Goal: Task Accomplishment & Management: Complete application form

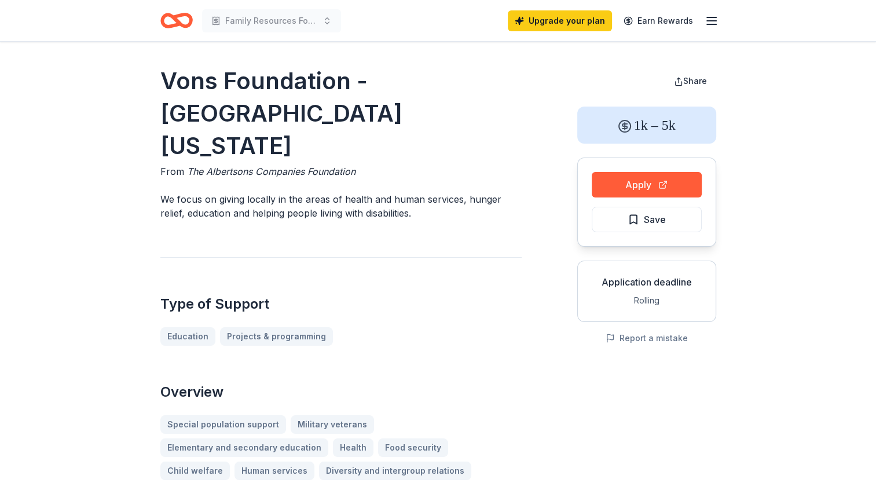
drag, startPoint x: 0, startPoint y: 0, endPoint x: 317, endPoint y: 254, distance: 406.0
click at [317, 257] on div "Type of Support Education Projects & programming" at bounding box center [340, 301] width 361 height 89
drag, startPoint x: 289, startPoint y: 105, endPoint x: 208, endPoint y: 94, distance: 81.8
click at [167, 66] on h1 "Vons Foundation - [GEOGRAPHIC_DATA][US_STATE]" at bounding box center [340, 113] width 361 height 97
drag, startPoint x: 358, startPoint y: 137, endPoint x: 211, endPoint y: 138, distance: 147.6
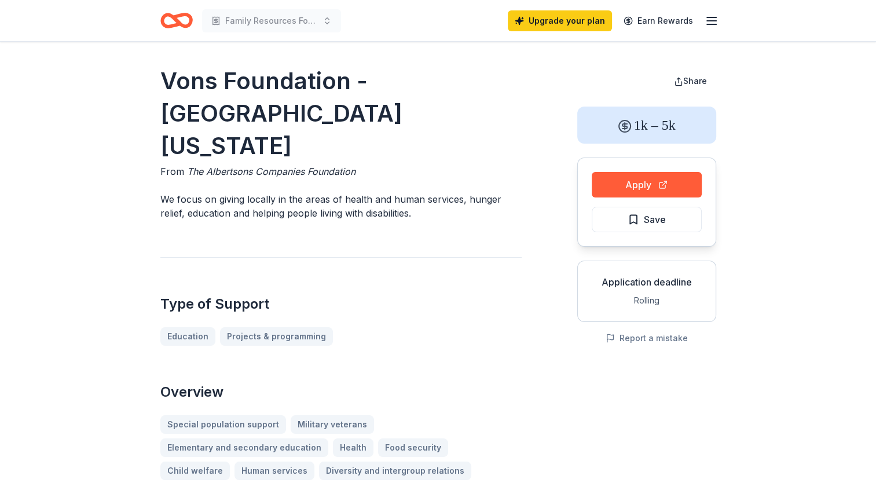
click at [211, 164] on div "From The Albertsons Companies Foundation" at bounding box center [340, 171] width 361 height 14
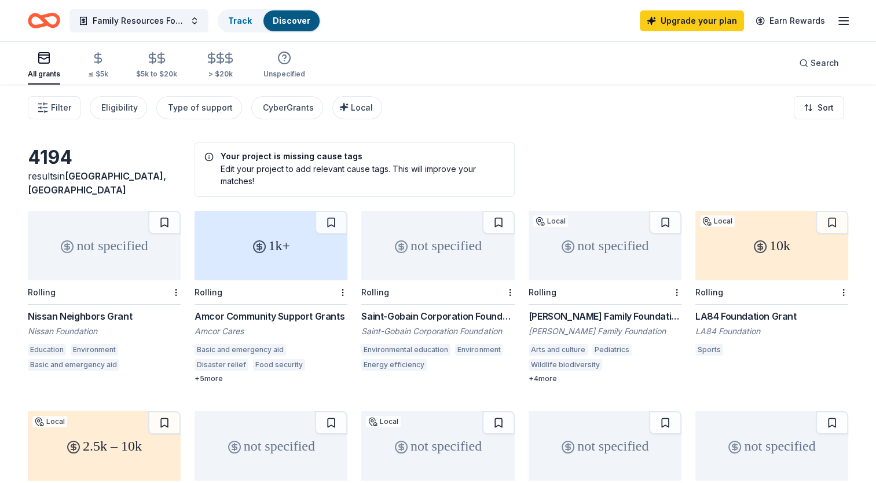
click at [47, 20] on icon "Home" at bounding box center [44, 20] width 32 height 27
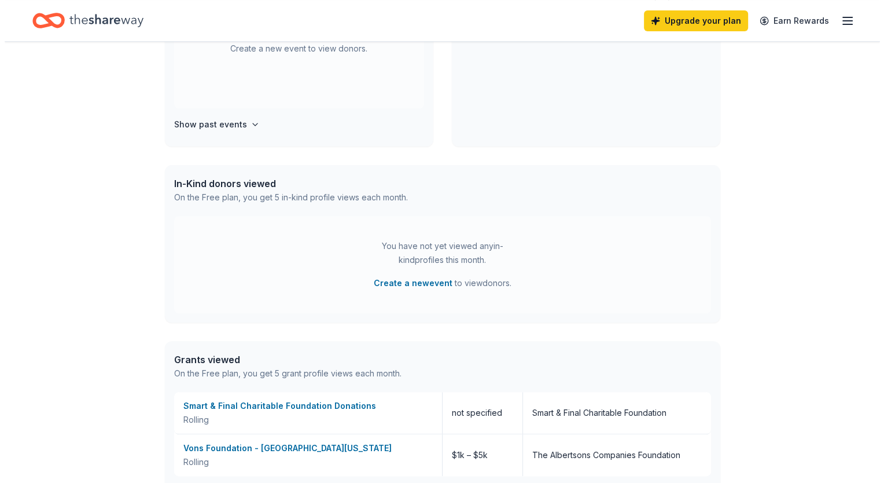
scroll to position [384, 0]
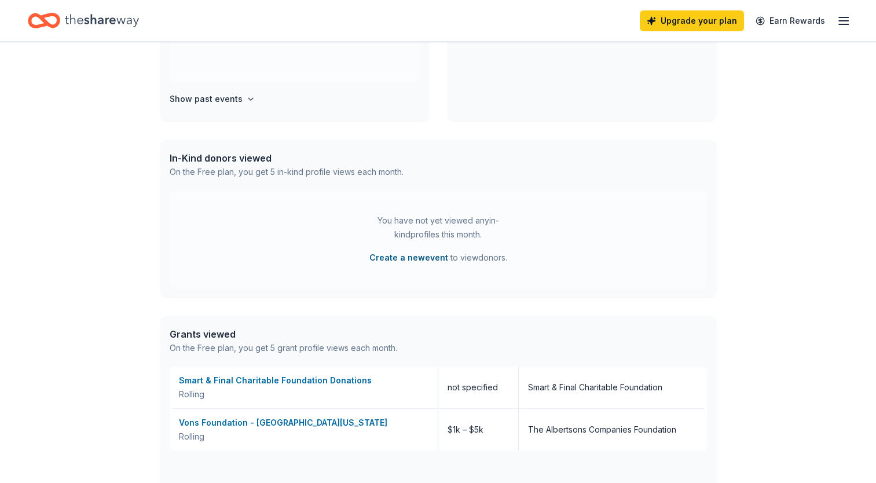
click at [397, 256] on button "Create a new event" at bounding box center [408, 258] width 79 height 14
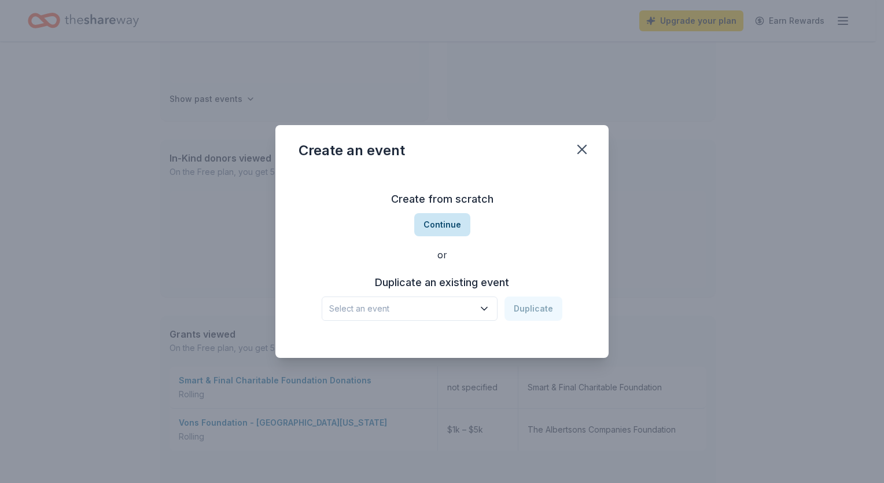
click at [425, 230] on button "Continue" at bounding box center [442, 224] width 56 height 23
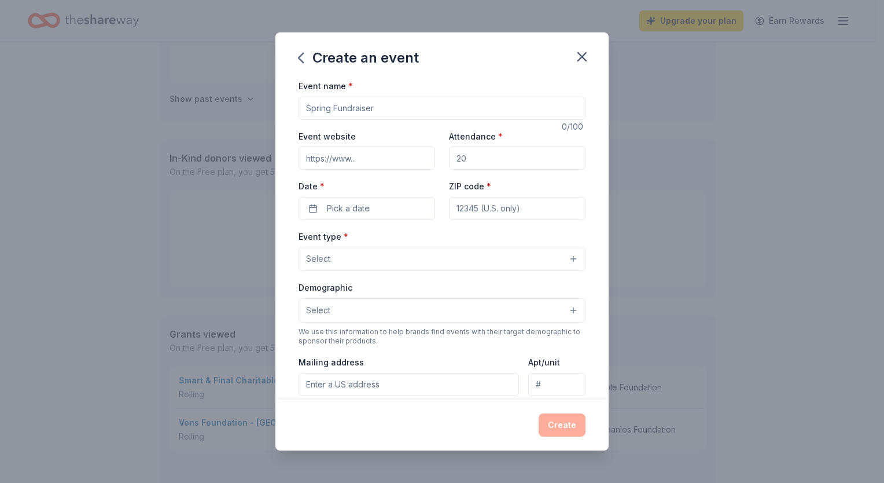
click at [391, 105] on input "Event name *" at bounding box center [442, 108] width 287 height 23
type input "Employee Appreciation"
click at [386, 260] on button "Select" at bounding box center [442, 259] width 287 height 24
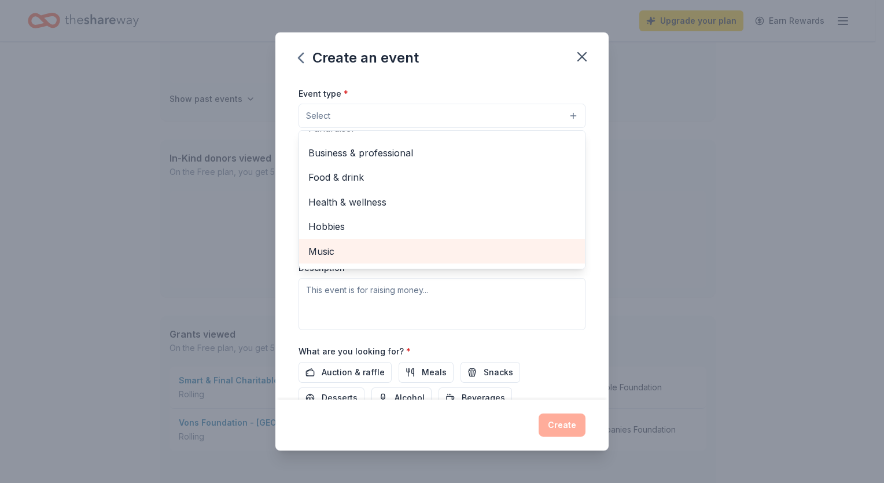
scroll to position [8, 0]
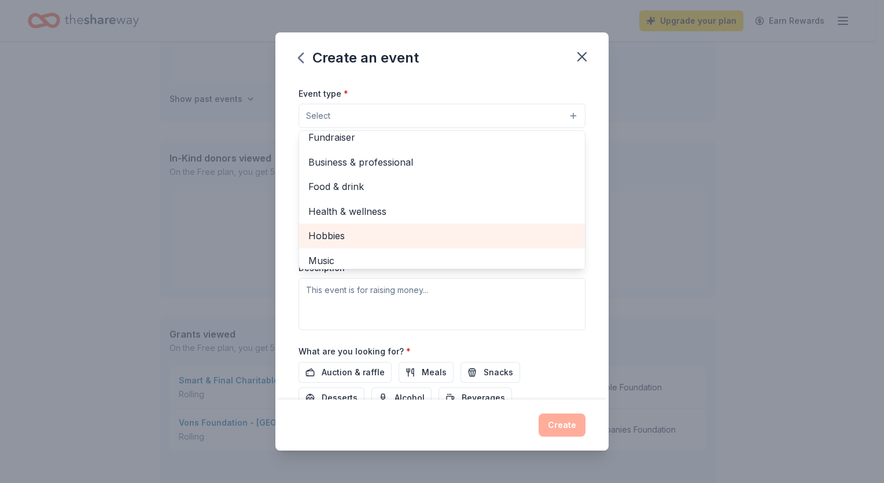
click at [391, 223] on div "Hobbies" at bounding box center [442, 235] width 286 height 24
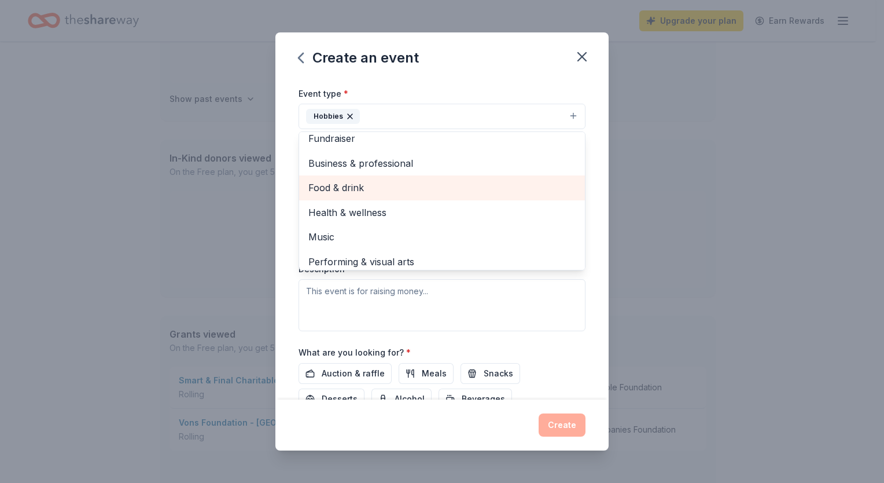
scroll to position [14, 0]
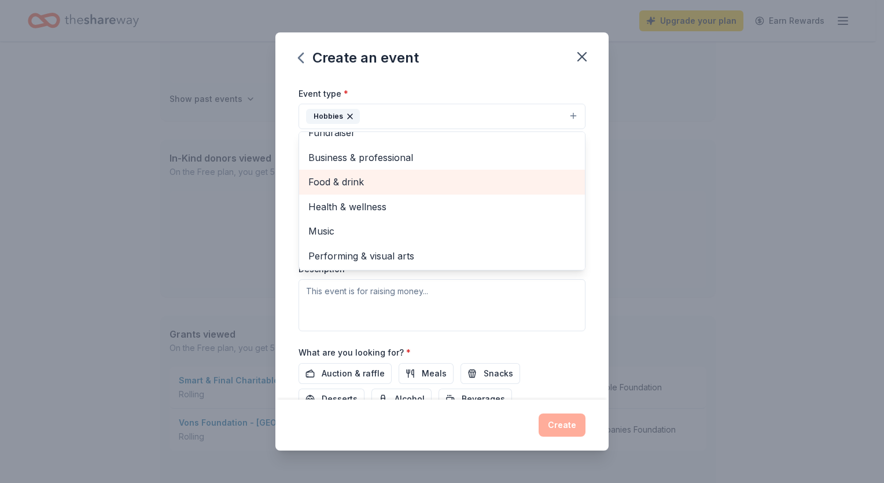
click at [402, 190] on div "Food & drink" at bounding box center [442, 182] width 286 height 24
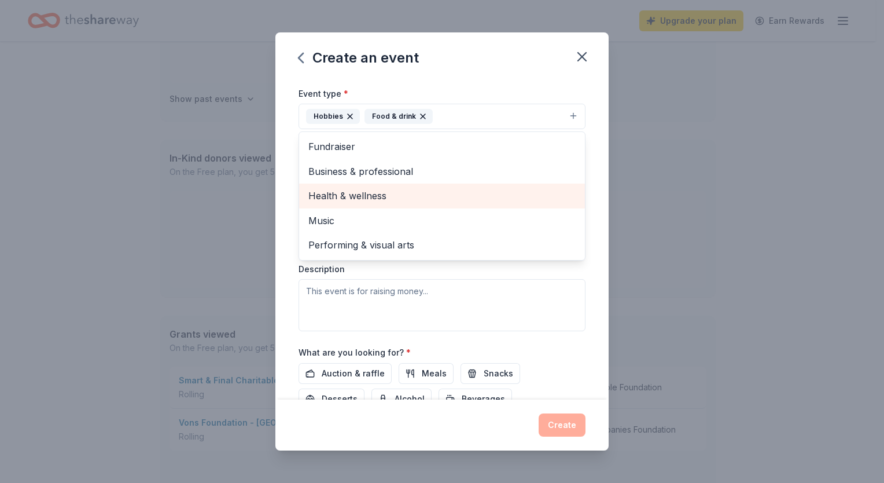
drag, startPoint x: 402, startPoint y: 190, endPoint x: 413, endPoint y: 221, distance: 32.6
click at [413, 221] on div "Fundraiser Business & professional Health & wellness Music Performing & visual …" at bounding box center [442, 195] width 287 height 129
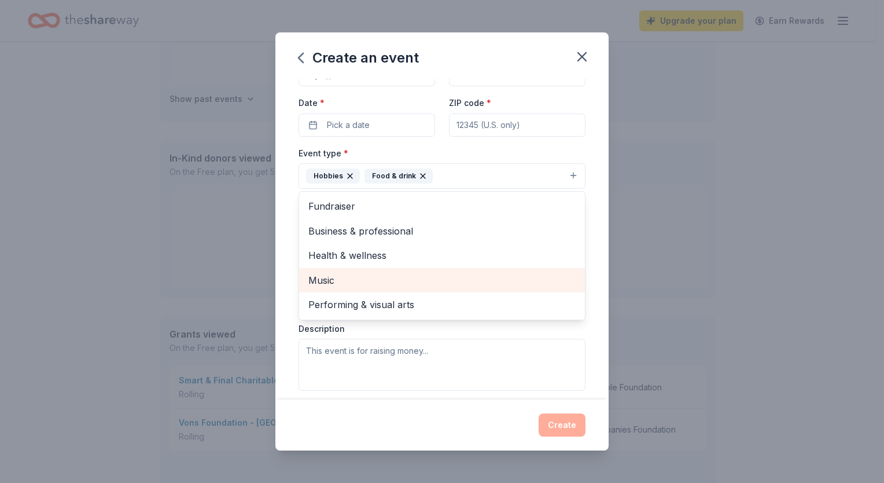
scroll to position [79, 0]
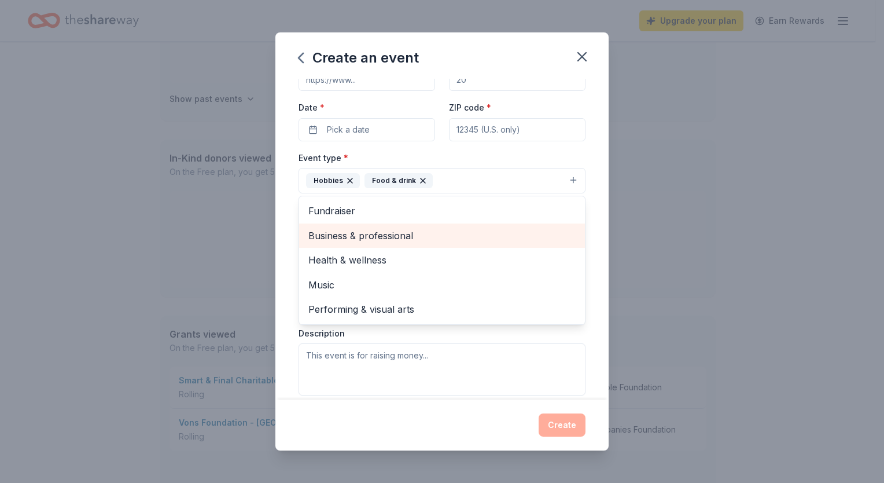
click at [405, 233] on span "Business & professional" at bounding box center [442, 235] width 267 height 15
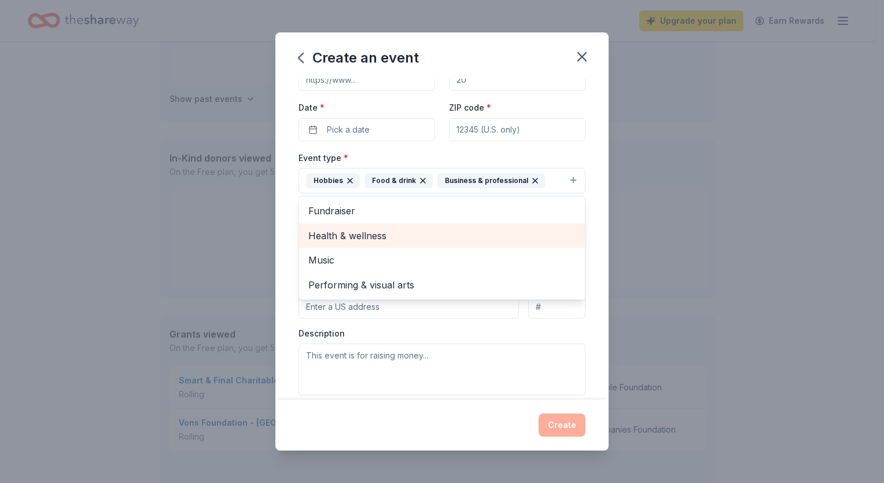
click at [405, 233] on span "Health & wellness" at bounding box center [442, 235] width 267 height 15
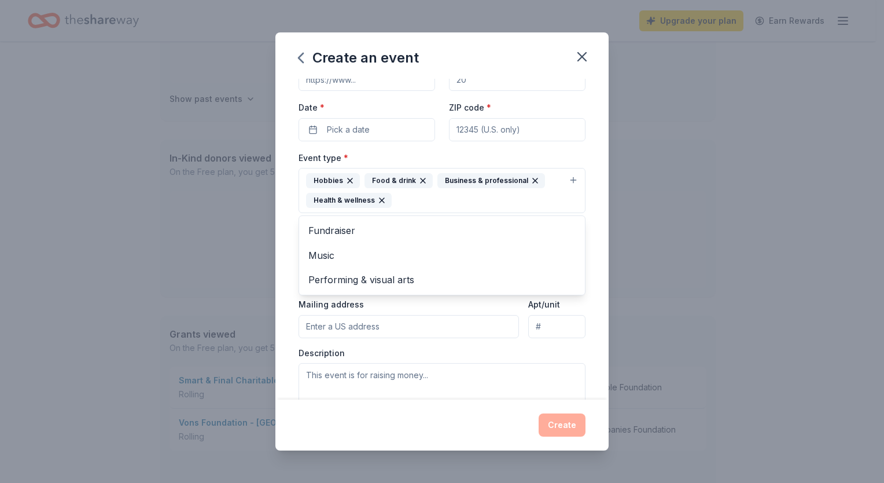
click at [463, 154] on div "Event type * Hobbies Food & drink Business & professional Health & wellness Fun…" at bounding box center [442, 182] width 287 height 63
click at [471, 134] on input "ZIP code *" at bounding box center [517, 129] width 137 height 23
type input "90046"
click at [398, 126] on button "Pick a date" at bounding box center [367, 129] width 137 height 23
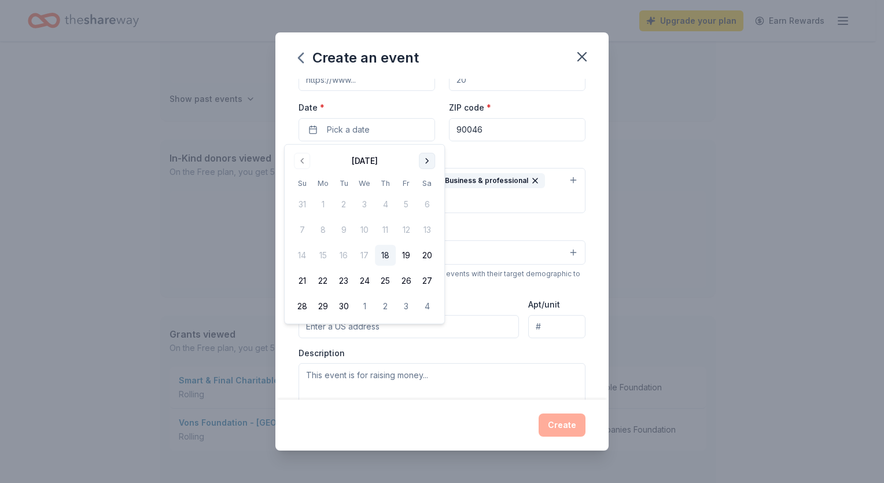
click at [421, 155] on button "Go to next month" at bounding box center [427, 161] width 16 height 16
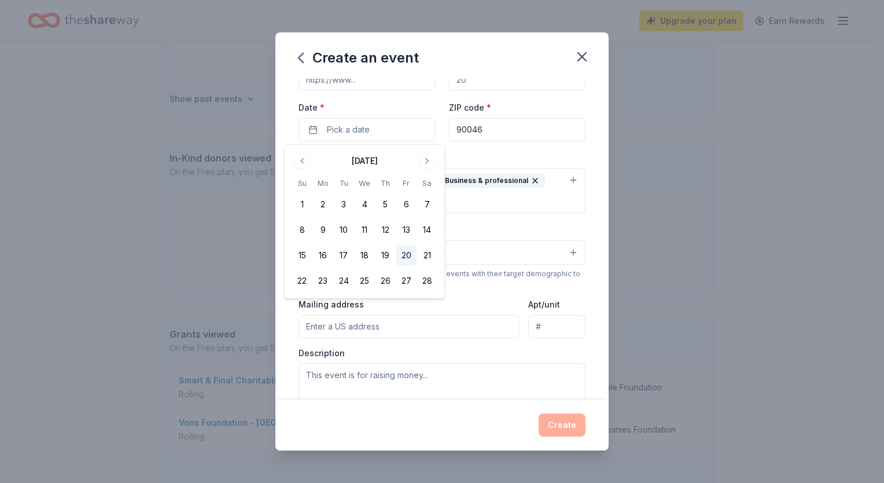
click at [399, 252] on button "20" at bounding box center [406, 255] width 21 height 21
click at [502, 104] on div "ZIP code * 90046" at bounding box center [517, 120] width 137 height 41
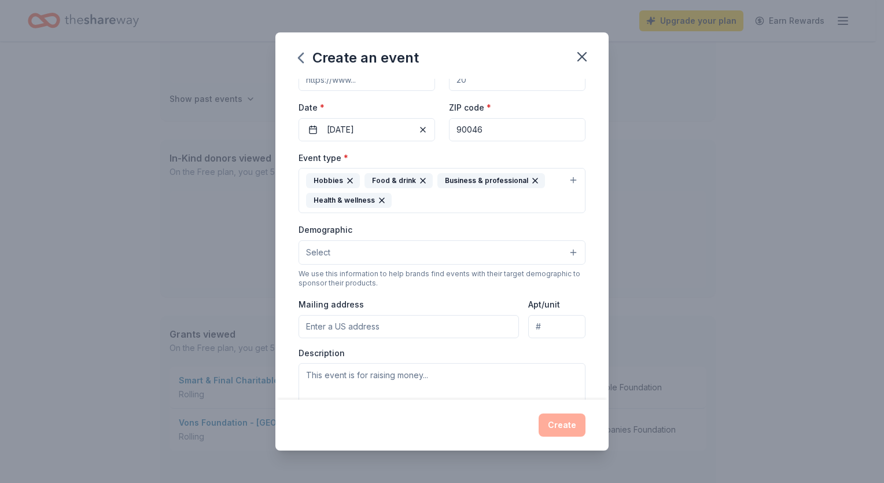
scroll to position [0, 0]
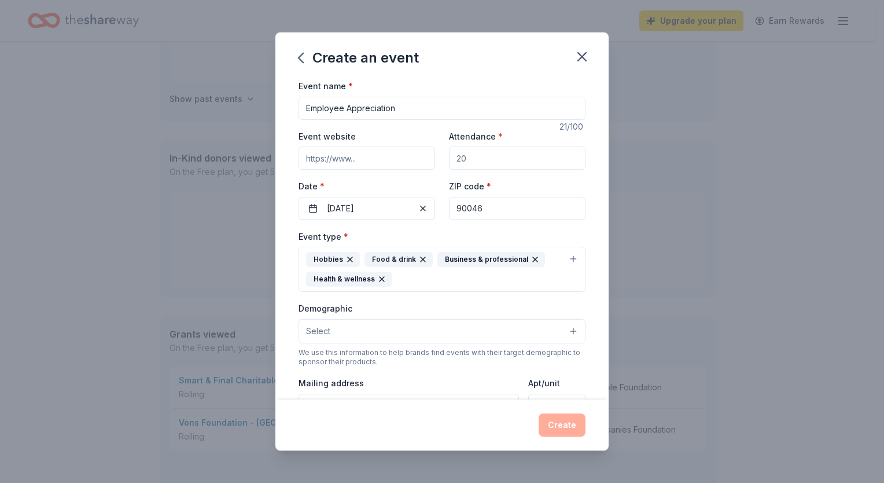
click at [488, 162] on input "Attendance *" at bounding box center [517, 157] width 137 height 23
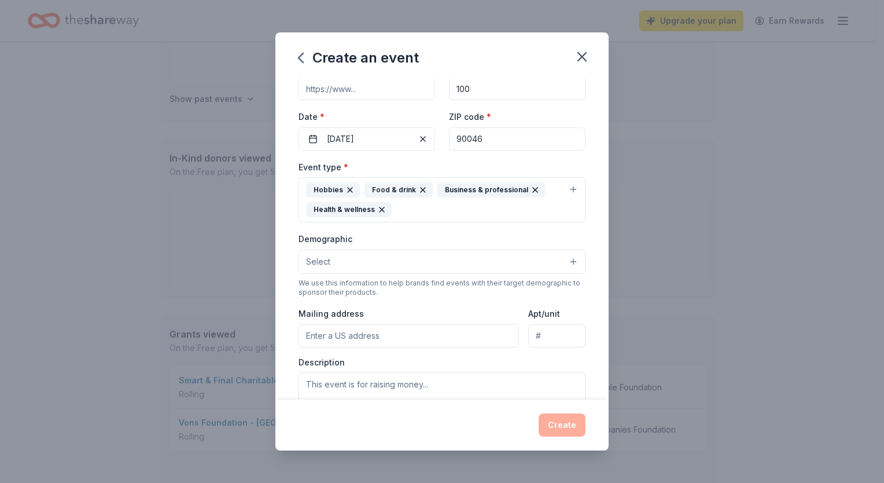
scroll to position [71, 0]
type input "100"
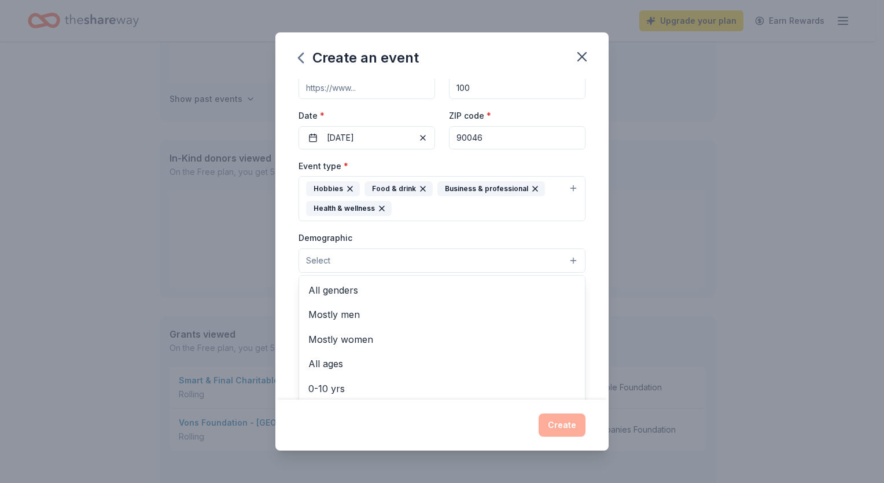
click at [471, 266] on button "Select" at bounding box center [442, 260] width 287 height 24
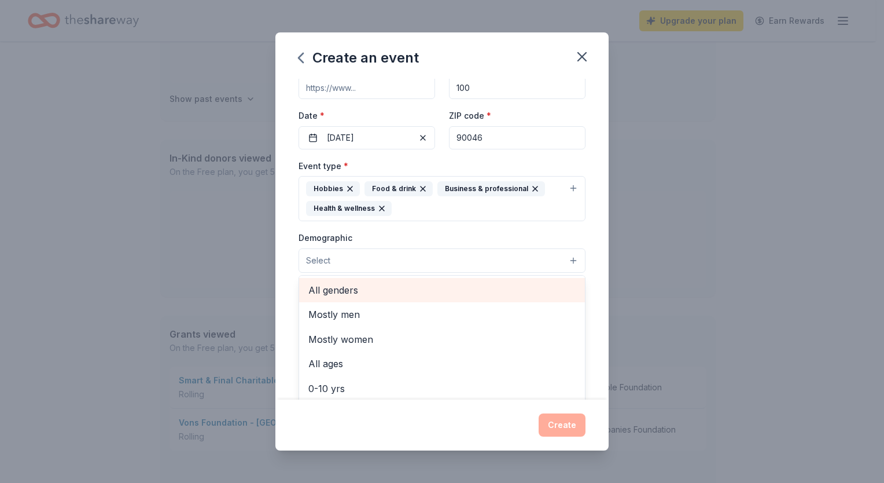
click at [460, 295] on span "All genders" at bounding box center [442, 289] width 267 height 15
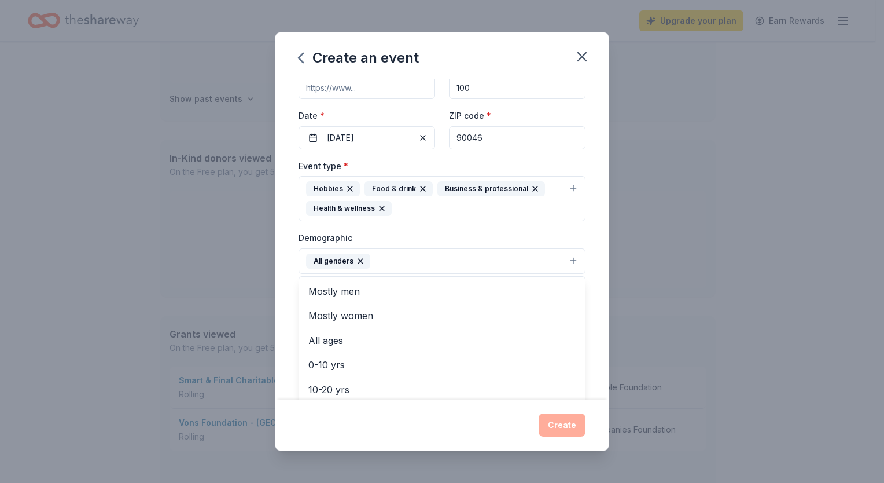
click at [594, 279] on div "Event name * Employee Appreciation 21 /100 Event website Attendance * 100 Date …" at bounding box center [442, 239] width 333 height 321
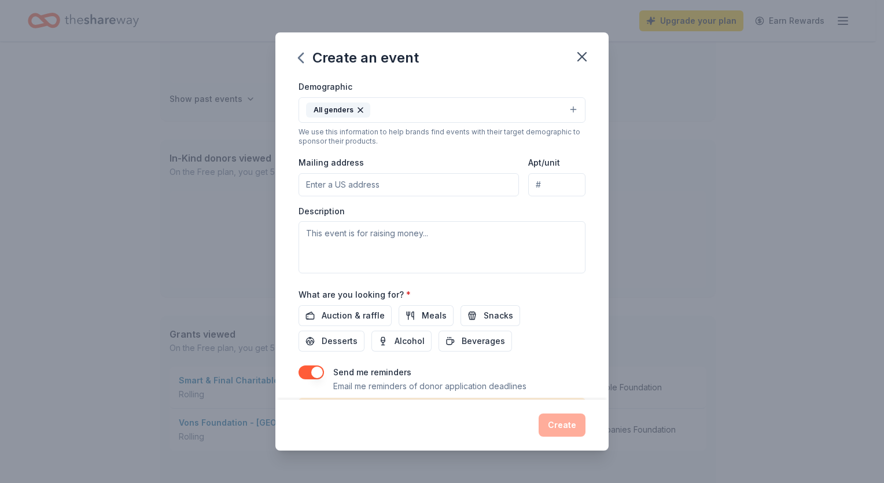
scroll to position [224, 0]
click at [430, 316] on span "Meals" at bounding box center [434, 313] width 25 height 14
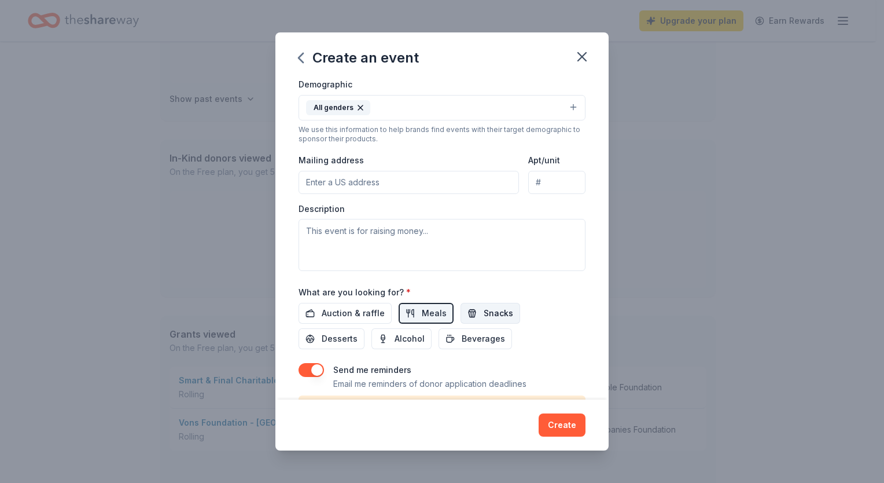
click at [484, 311] on span "Snacks" at bounding box center [499, 313] width 30 height 14
click at [462, 335] on span "Beverages" at bounding box center [483, 339] width 43 height 14
click at [344, 336] on span "Desserts" at bounding box center [340, 339] width 36 height 14
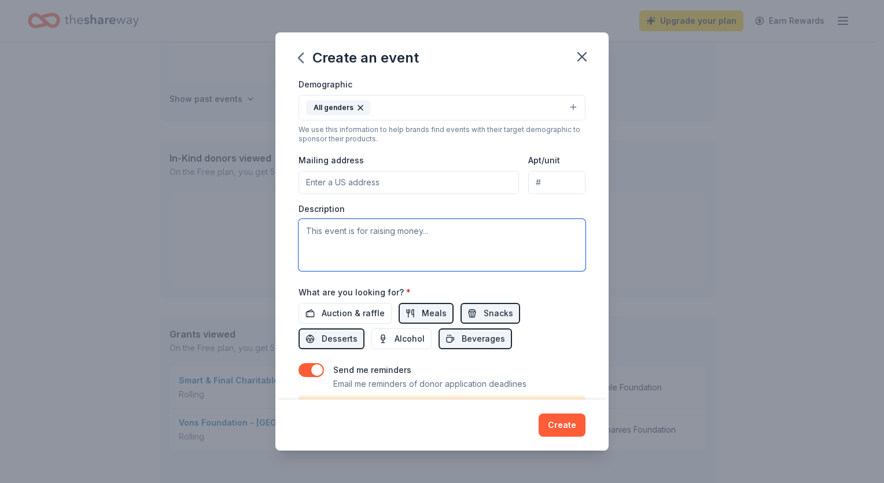
click at [364, 223] on textarea at bounding box center [442, 245] width 287 height 52
click at [375, 183] on input "Mailing address" at bounding box center [409, 182] width 221 height 23
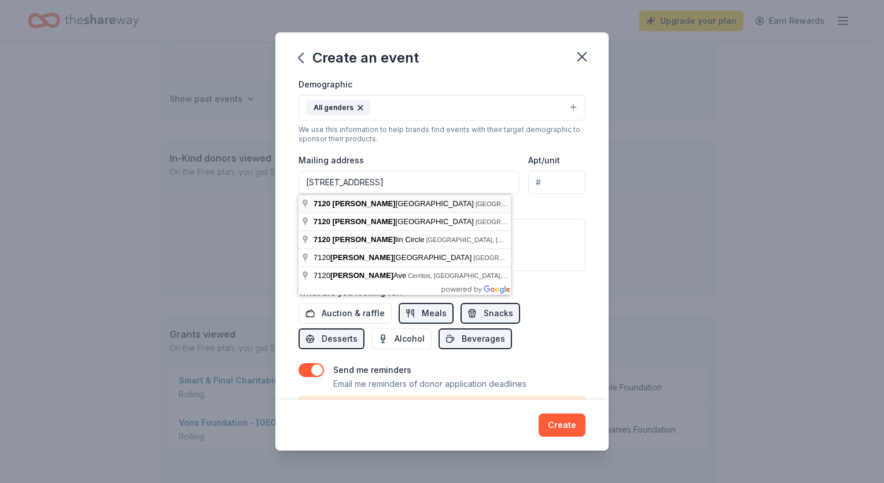
type input "[STREET_ADDRESS]"
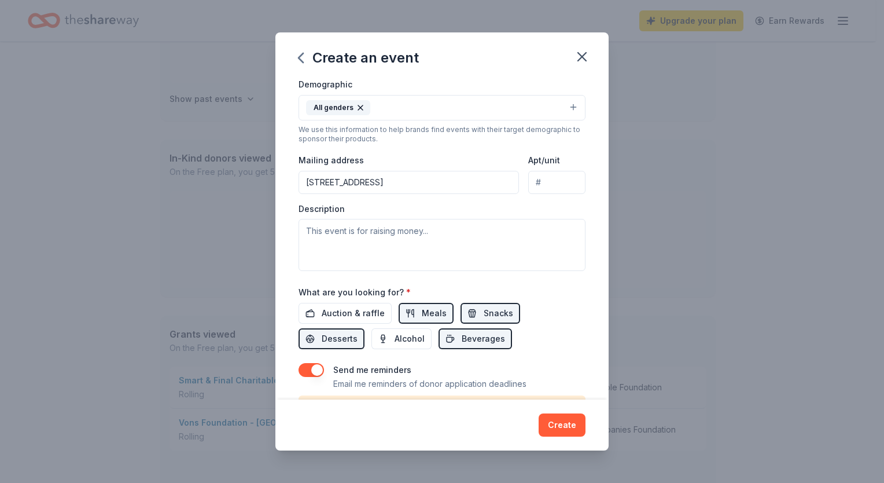
drag, startPoint x: 380, startPoint y: 198, endPoint x: 380, endPoint y: 223, distance: 25.5
click at [380, 223] on div "Event type * Hobbies Food & drink Business & professional Health & wellness Dem…" at bounding box center [442, 138] width 287 height 266
click at [380, 223] on textarea at bounding box center [442, 245] width 287 height 52
paste textarea "Since [DATE], our nonprofit has provided vital support to the Los Angeles commu…"
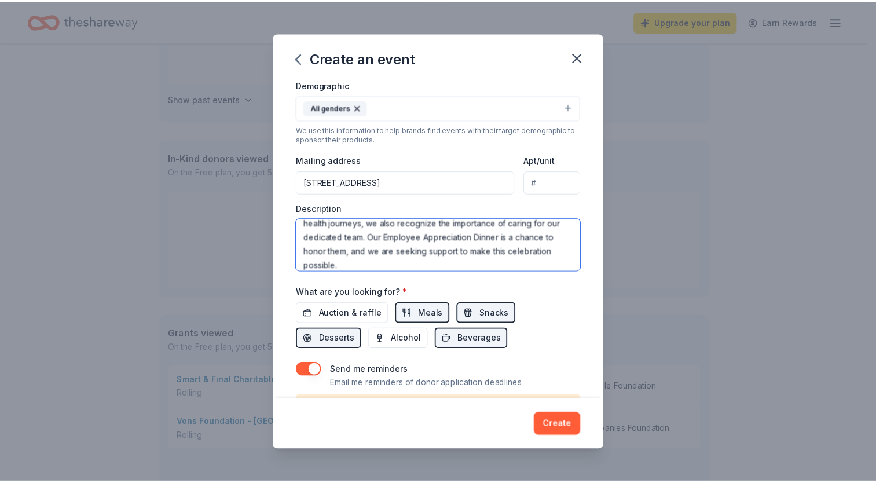
scroll to position [286, 0]
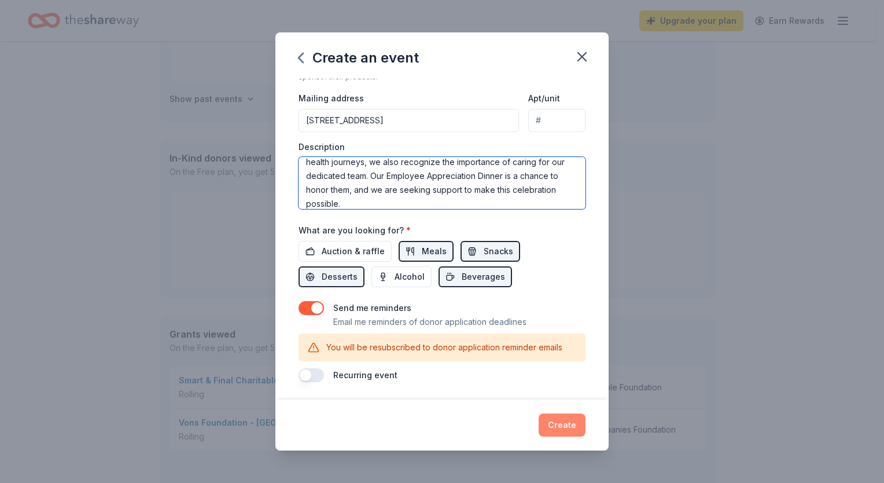
type textarea "Since [DATE], our nonprofit has provided vital support to the Los Angeles commu…"
click at [553, 419] on button "Create" at bounding box center [562, 424] width 47 height 23
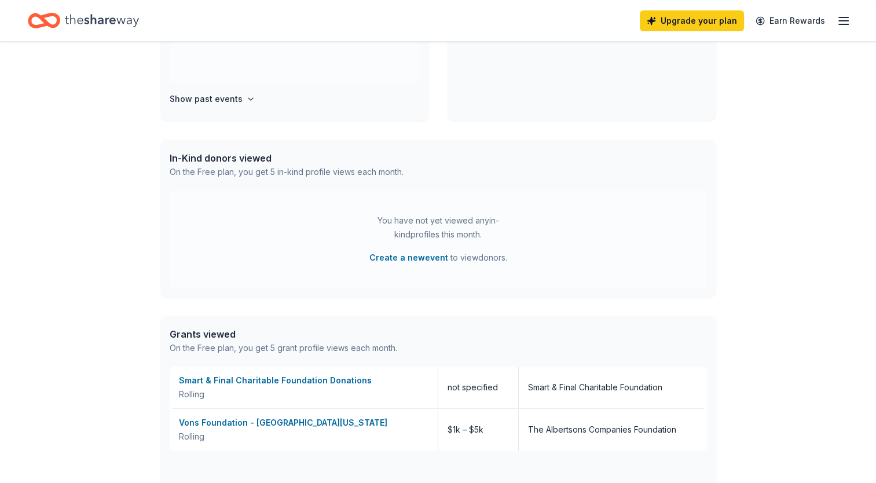
scroll to position [296, 0]
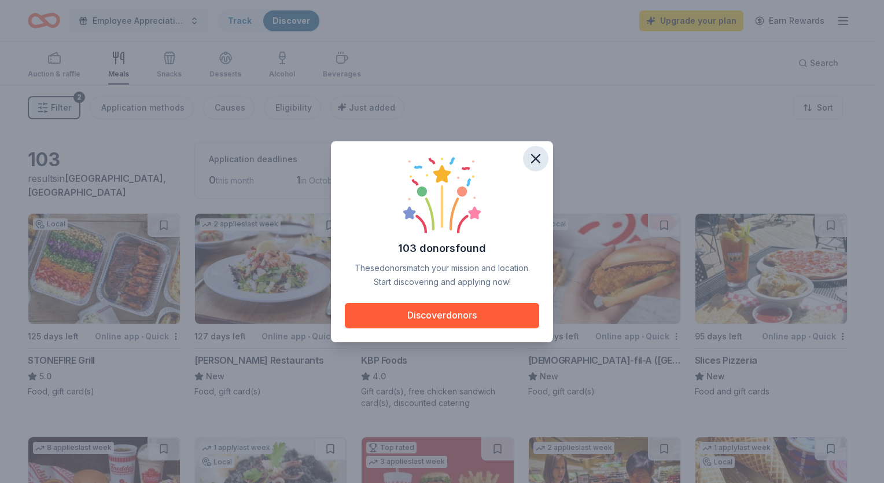
click at [532, 162] on icon "button" at bounding box center [536, 159] width 8 height 8
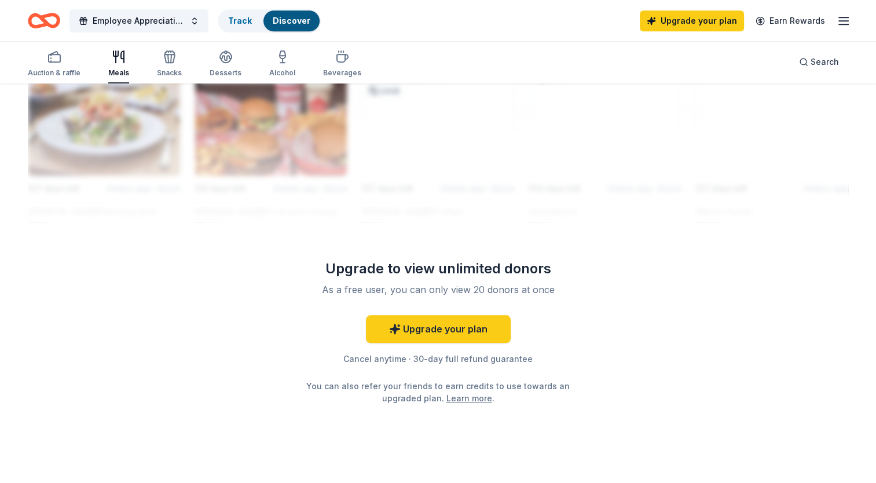
scroll to position [1047, 0]
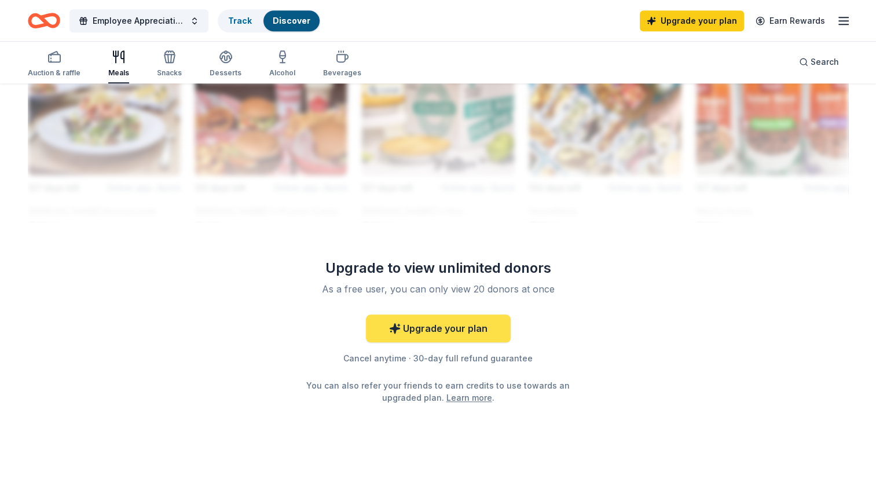
click at [441, 317] on link "Upgrade your plan" at bounding box center [438, 328] width 145 height 28
click at [439, 335] on link "Upgrade your plan" at bounding box center [438, 328] width 145 height 28
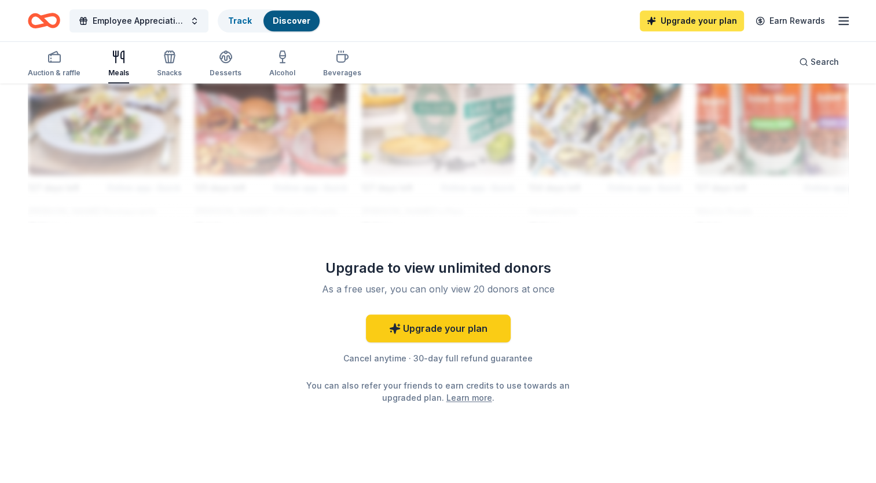
click at [673, 24] on link "Upgrade your plan" at bounding box center [692, 20] width 104 height 21
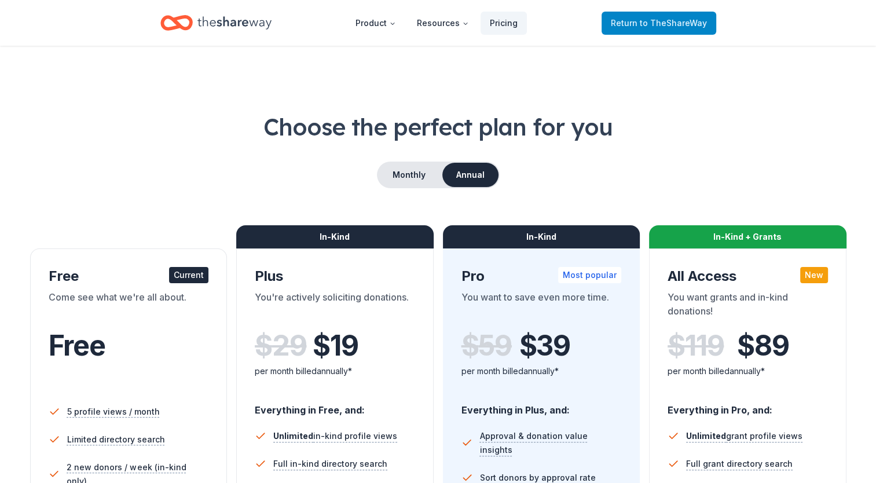
click at [673, 24] on span "to TheShareWay" at bounding box center [673, 23] width 67 height 10
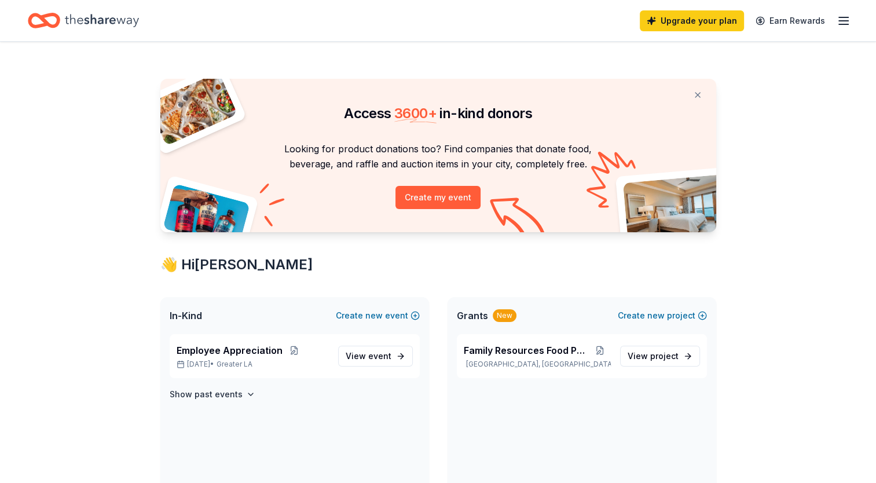
click at [673, 24] on link "Upgrade your plan" at bounding box center [692, 20] width 104 height 21
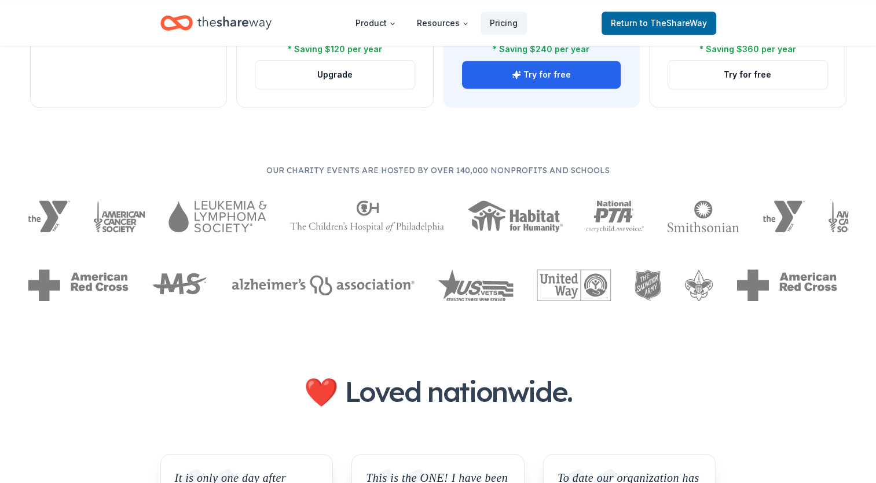
scroll to position [616, 0]
